Goal: Task Accomplishment & Management: Manage account settings

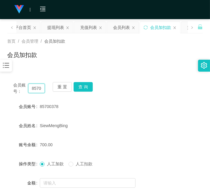
click at [34, 85] on input "85700378" at bounding box center [36, 89] width 17 height 10
paste input "Ma883023"
type input "Ma883023"
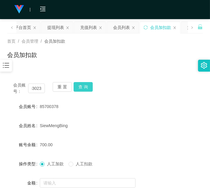
click at [80, 86] on button "查 询" at bounding box center [83, 87] width 19 height 10
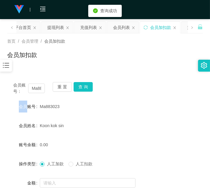
click at [80, 86] on div "重 置 查 询" at bounding box center [69, 88] width 32 height 13
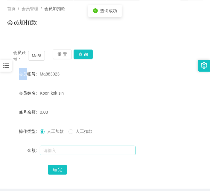
scroll to position [58, 0]
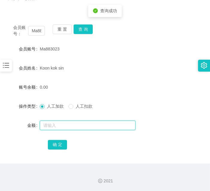
click at [67, 128] on input "text" at bounding box center [88, 126] width 96 height 10
type input "500"
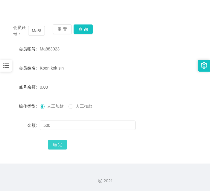
click at [59, 142] on button "确 定" at bounding box center [57, 145] width 19 height 10
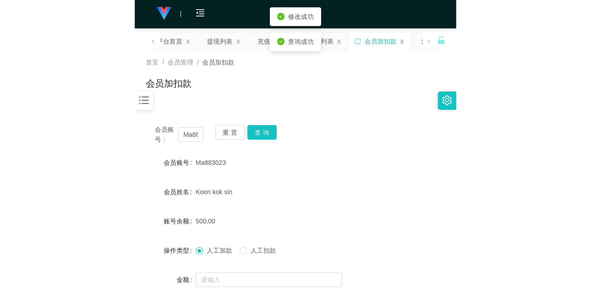
scroll to position [0, 0]
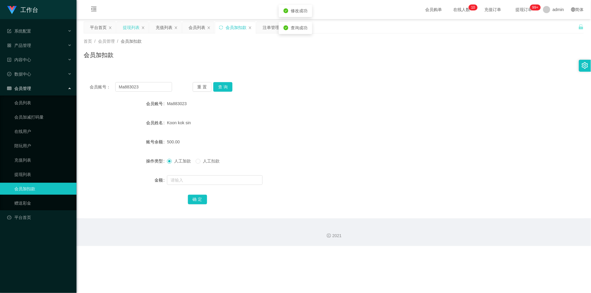
click at [135, 27] on div "提现列表" at bounding box center [131, 27] width 17 height 11
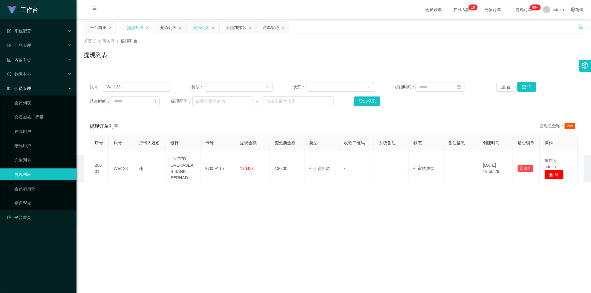
click at [200, 27] on div "会员列表" at bounding box center [201, 27] width 17 height 11
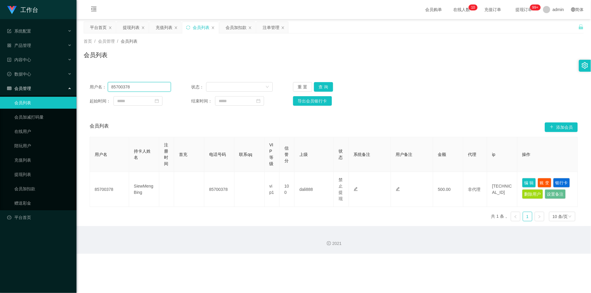
click at [146, 86] on input "85700378" at bounding box center [139, 87] width 63 height 10
drag, startPoint x: 146, startPoint y: 86, endPoint x: 179, endPoint y: 81, distance: 33.2
click at [146, 85] on input "85700378" at bounding box center [139, 87] width 63 height 10
click at [153, 88] on input "85700378" at bounding box center [139, 87] width 63 height 10
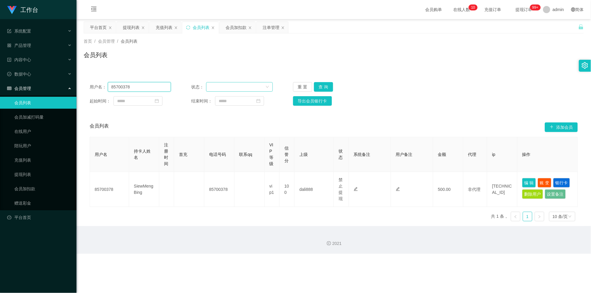
paste input "Ma883023"
type input "Ma883023"
click at [210, 89] on button "查 询" at bounding box center [323, 87] width 19 height 10
click at [210, 89] on div "重 置 查 询" at bounding box center [333, 87] width 81 height 10
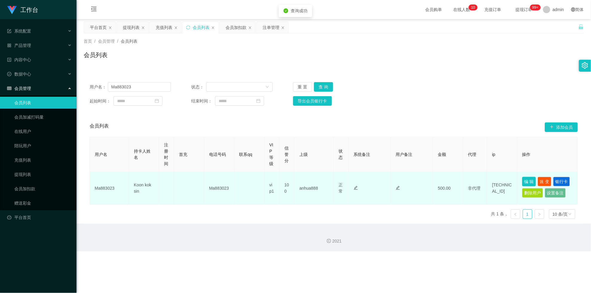
click at [210, 178] on button "编 辑" at bounding box center [530, 182] width 14 height 10
type input "Ma883023"
type input "Koon kok sin"
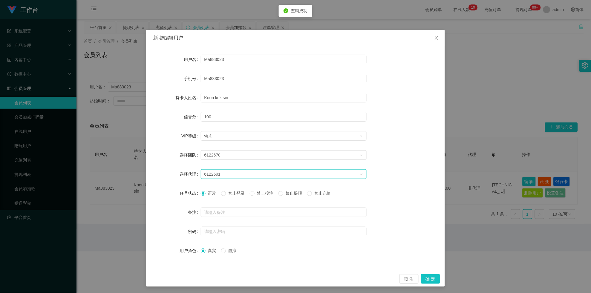
scroll to position [1, 0]
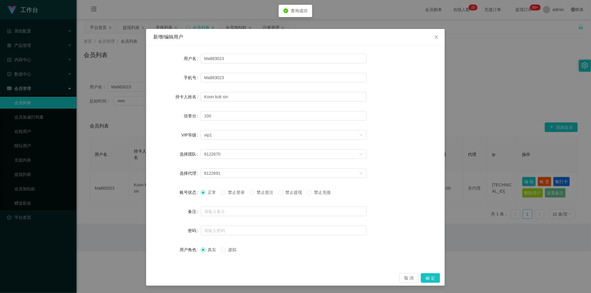
click at [210, 191] on span "禁止提现" at bounding box center [294, 192] width 22 height 5
click at [210, 191] on button "确 定" at bounding box center [430, 279] width 19 height 10
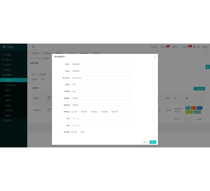
scroll to position [0, 0]
